Goal: Complete application form

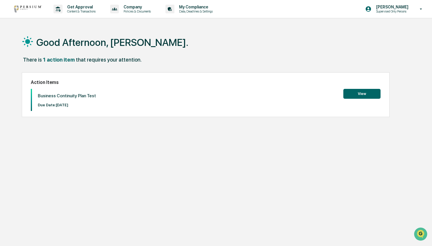
click at [364, 95] on button "View" at bounding box center [361, 94] width 37 height 10
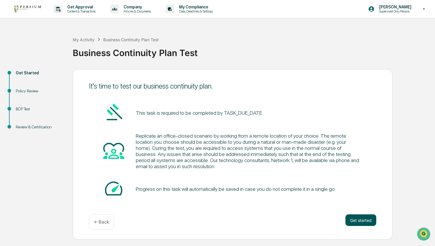
click at [360, 223] on button "Get started" at bounding box center [360, 220] width 31 height 12
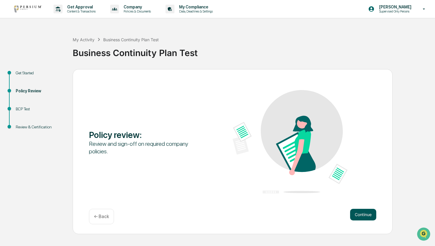
click at [364, 217] on button "Continue" at bounding box center [363, 215] width 26 height 12
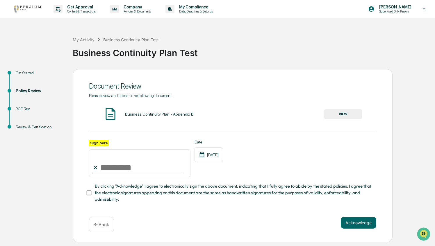
click at [347, 114] on button "VIEW" at bounding box center [343, 114] width 38 height 10
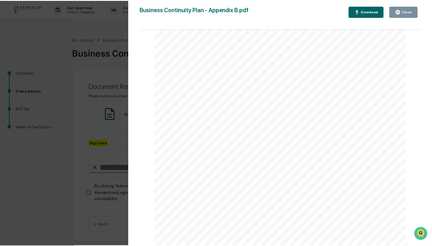
scroll to position [818, 0]
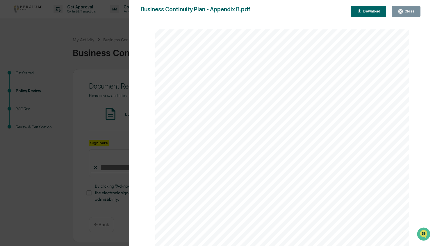
click at [408, 12] on div "Close" at bounding box center [408, 11] width 11 height 4
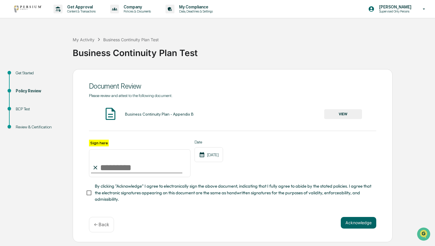
click at [109, 170] on input "Sign here" at bounding box center [139, 163] width 101 height 28
type input "**********"
click at [360, 227] on button "Acknowledge" at bounding box center [357, 223] width 35 height 12
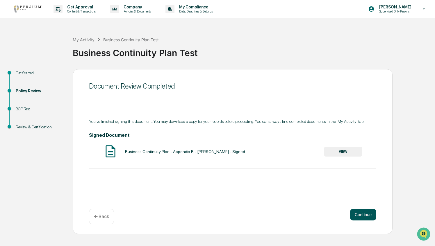
click at [361, 215] on button "Continue" at bounding box center [363, 215] width 26 height 12
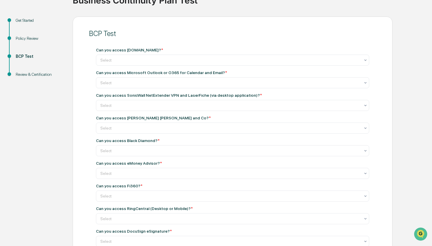
scroll to position [54, 0]
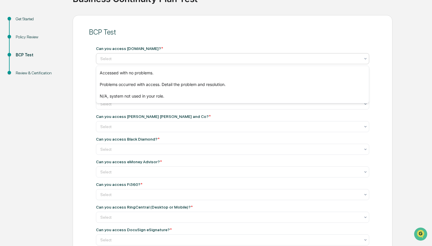
click at [157, 59] on div at bounding box center [230, 59] width 260 height 6
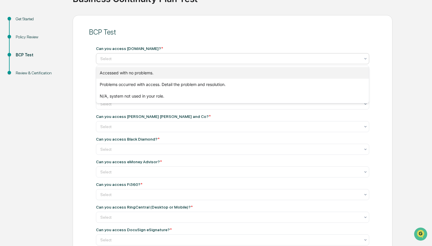
click at [147, 75] on div "Accessed with no problems." at bounding box center [232, 73] width 273 height 12
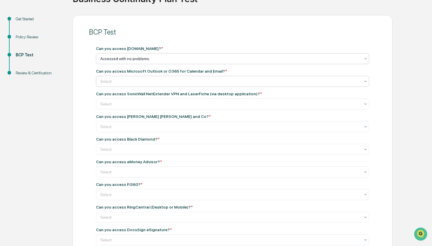
click at [142, 81] on div at bounding box center [230, 81] width 260 height 6
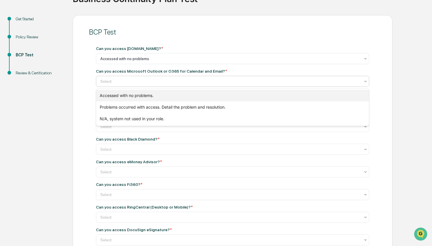
click at [139, 95] on div "Accessed with no problems." at bounding box center [232, 96] width 273 height 12
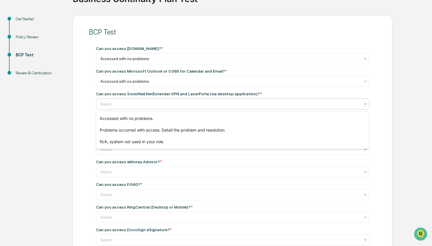
click at [137, 105] on div at bounding box center [230, 104] width 260 height 6
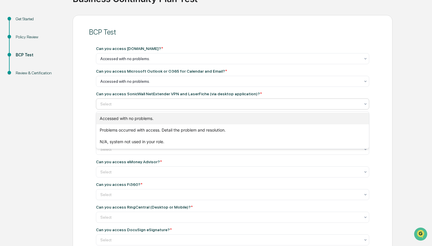
click at [135, 117] on div "Accessed with no problems." at bounding box center [232, 119] width 273 height 12
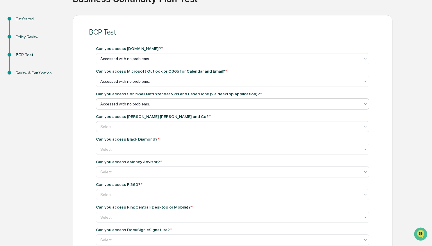
click at [133, 62] on div at bounding box center [230, 59] width 260 height 6
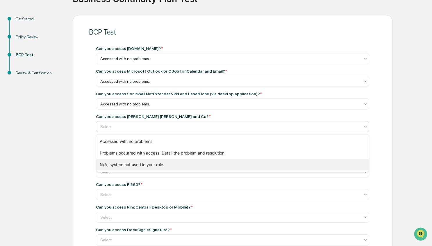
click at [136, 166] on div "N/A, system not used in your role." at bounding box center [232, 165] width 273 height 12
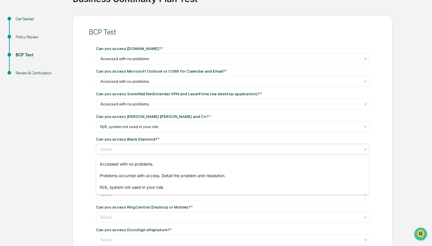
click at [132, 150] on div at bounding box center [230, 149] width 260 height 6
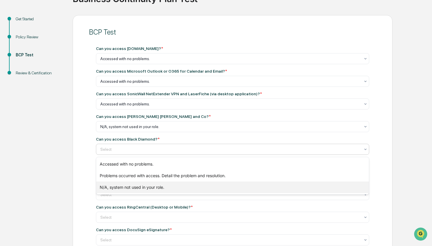
click at [131, 188] on div "N/A, system not used in your role." at bounding box center [232, 188] width 273 height 12
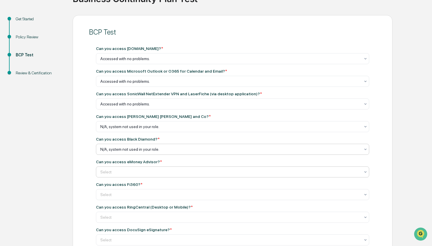
click at [130, 62] on div at bounding box center [230, 59] width 260 height 6
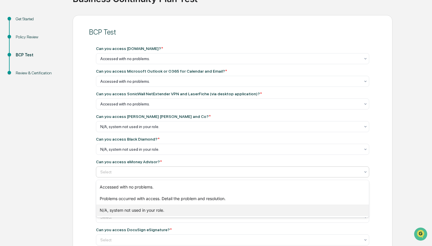
click at [128, 211] on div "N/A, system not used in your role." at bounding box center [232, 211] width 273 height 12
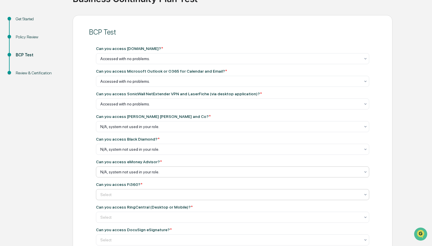
click at [131, 62] on div at bounding box center [230, 59] width 260 height 6
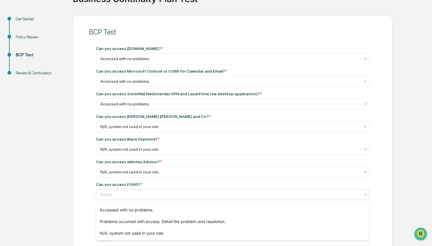
click at [139, 196] on div at bounding box center [230, 195] width 260 height 6
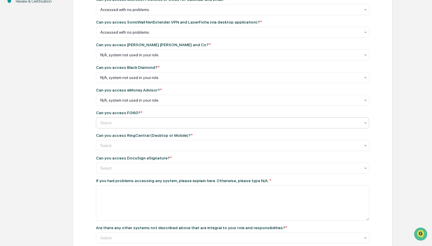
scroll to position [126, 0]
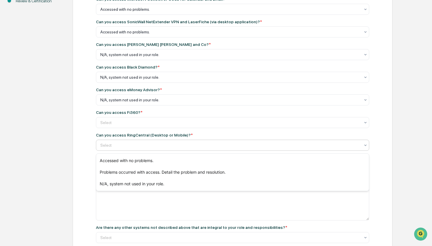
click at [128, 146] on div at bounding box center [230, 145] width 260 height 6
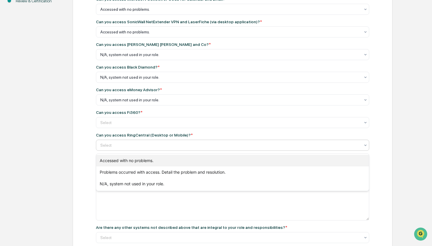
click at [128, 162] on div "Accessed with no problems." at bounding box center [232, 161] width 273 height 12
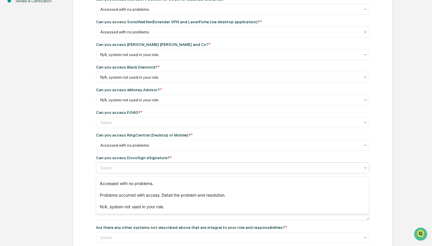
click at [130, 169] on div at bounding box center [230, 168] width 260 height 6
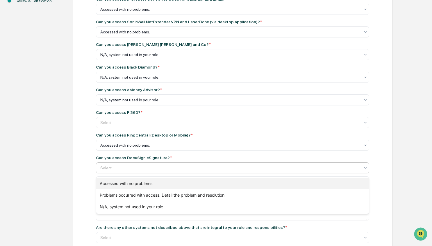
click at [130, 184] on div "Accessed with no problems." at bounding box center [232, 184] width 273 height 12
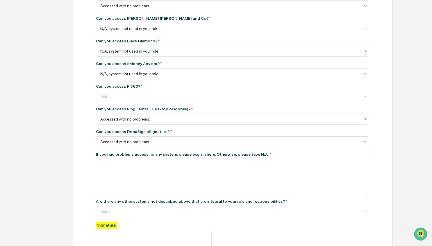
scroll to position [153, 0]
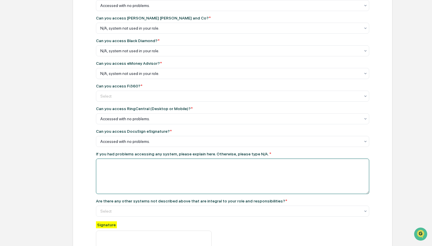
click at [120, 173] on textarea at bounding box center [232, 176] width 273 height 35
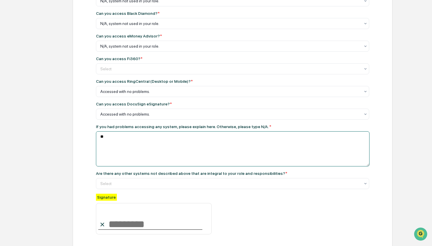
scroll to position [180, 0]
type textarea "**"
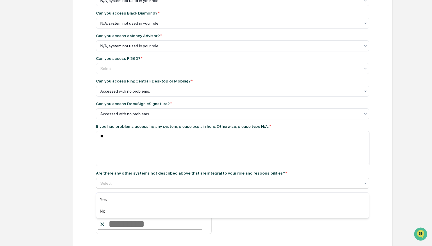
click at [121, 185] on div at bounding box center [230, 183] width 260 height 6
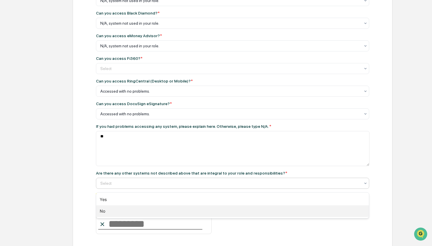
click at [102, 212] on div "No" at bounding box center [232, 211] width 273 height 12
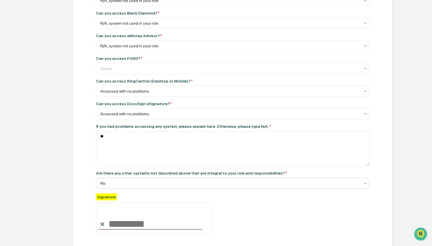
click at [119, 218] on input at bounding box center [154, 218] width 116 height 31
type input "**********"
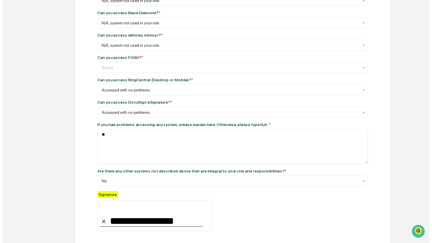
scroll to position [210, 0]
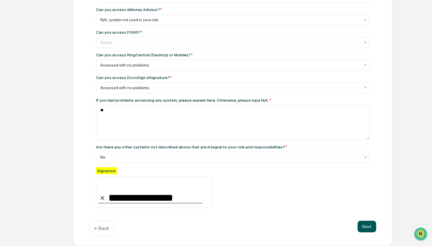
click at [367, 227] on button "Next" at bounding box center [366, 227] width 19 height 12
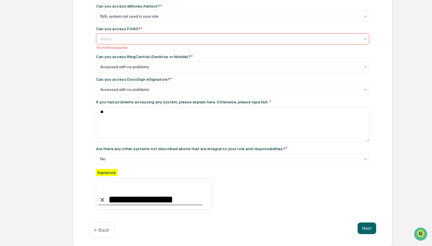
click at [133, 38] on div at bounding box center [230, 39] width 260 height 6
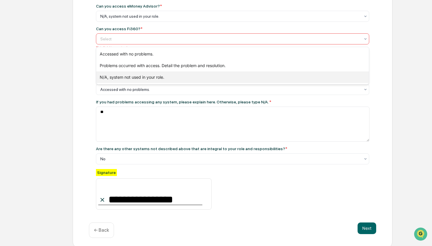
click at [131, 77] on div "N/A, system not used in your role." at bounding box center [232, 77] width 273 height 12
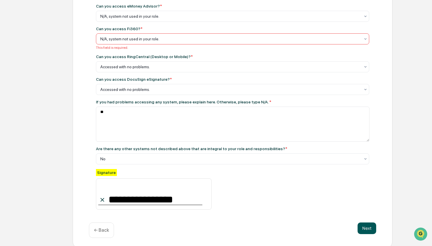
click at [367, 233] on button "Next" at bounding box center [366, 229] width 19 height 12
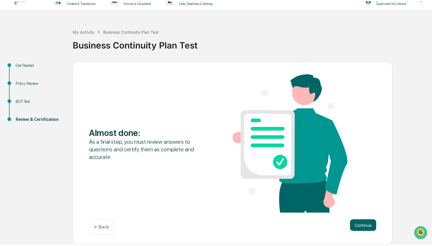
scroll to position [0, 0]
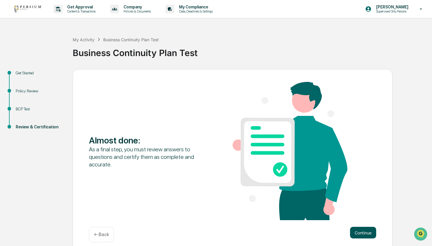
click at [367, 234] on button "Continue" at bounding box center [363, 233] width 26 height 12
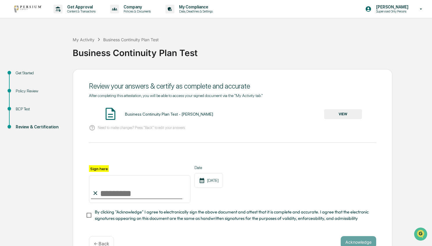
scroll to position [17, 0]
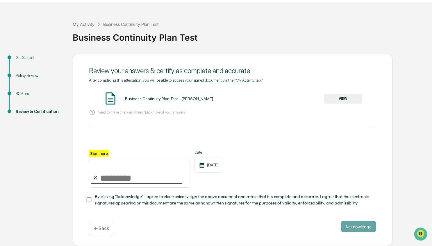
click at [343, 97] on button "VIEW" at bounding box center [343, 99] width 38 height 10
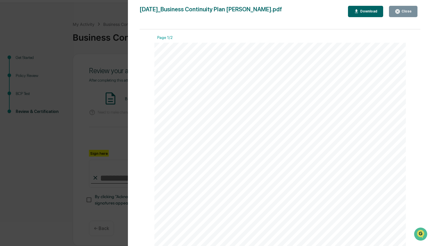
click at [211, 83] on span "Advisors," at bounding box center [207, 85] width 29 height 7
click at [173, 119] on div "[DATE] Persium Advisors, LLC Business Continuity Plan Test - [PERSON_NAME] Cont…" at bounding box center [280, 221] width 252 height 356
click at [177, 115] on span "Contents" at bounding box center [181, 115] width 28 height 7
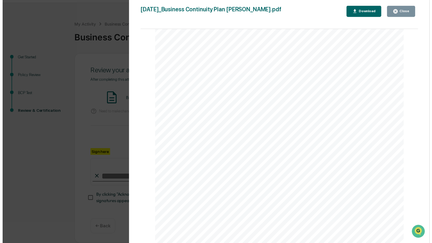
scroll to position [456, 0]
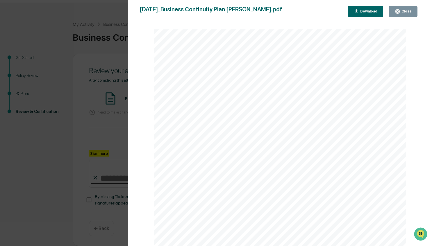
click at [403, 11] on div "Close" at bounding box center [405, 11] width 11 height 4
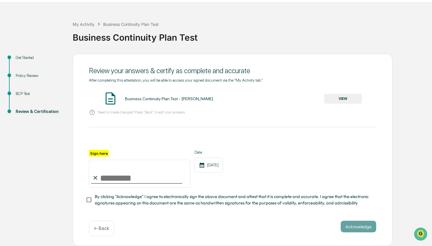
click at [125, 179] on input "Sign here" at bounding box center [139, 174] width 101 height 28
type input "**********"
click at [358, 228] on button "Acknowledge" at bounding box center [357, 227] width 35 height 12
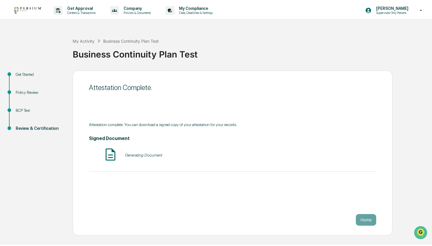
scroll to position [0, 0]
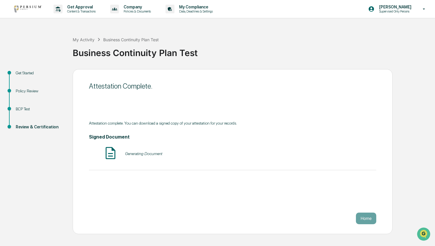
click at [365, 220] on button "Home" at bounding box center [366, 219] width 20 height 12
